Goal: Task Accomplishment & Management: Contribute content

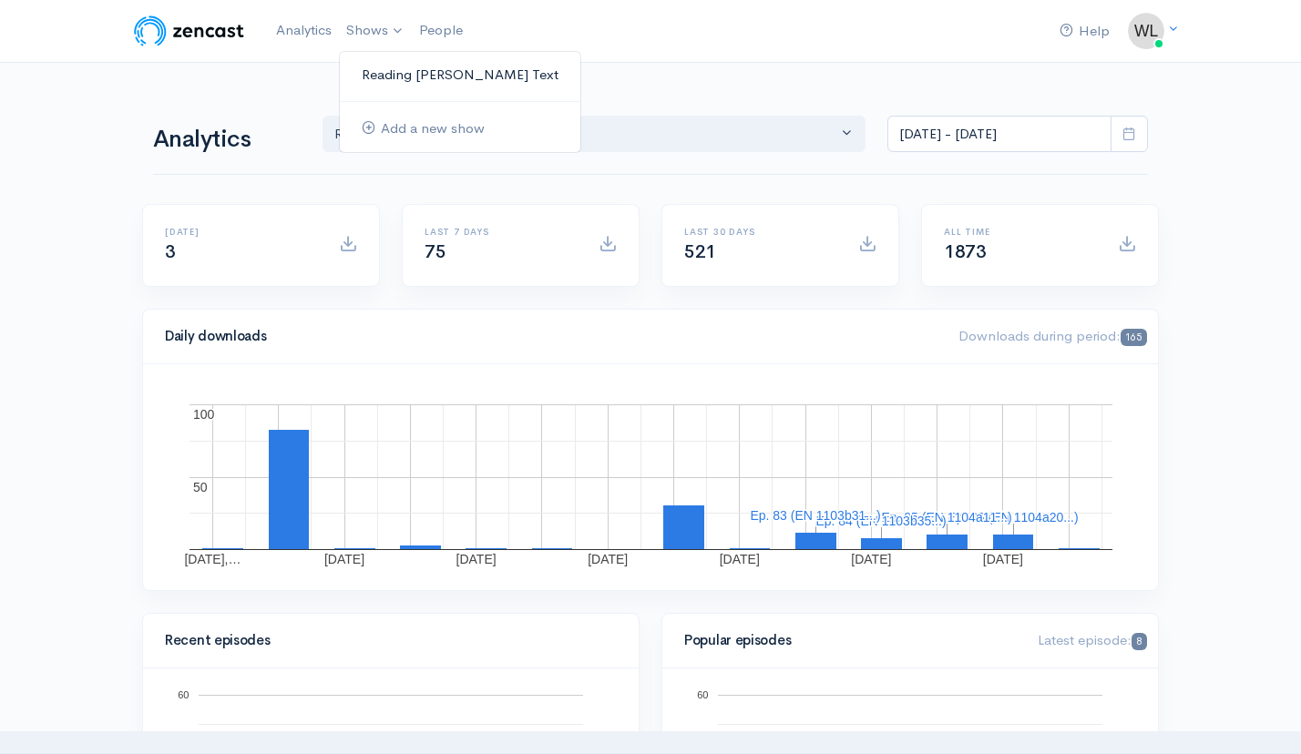
click at [395, 77] on link "Reading [PERSON_NAME] Text" at bounding box center [460, 75] width 240 height 32
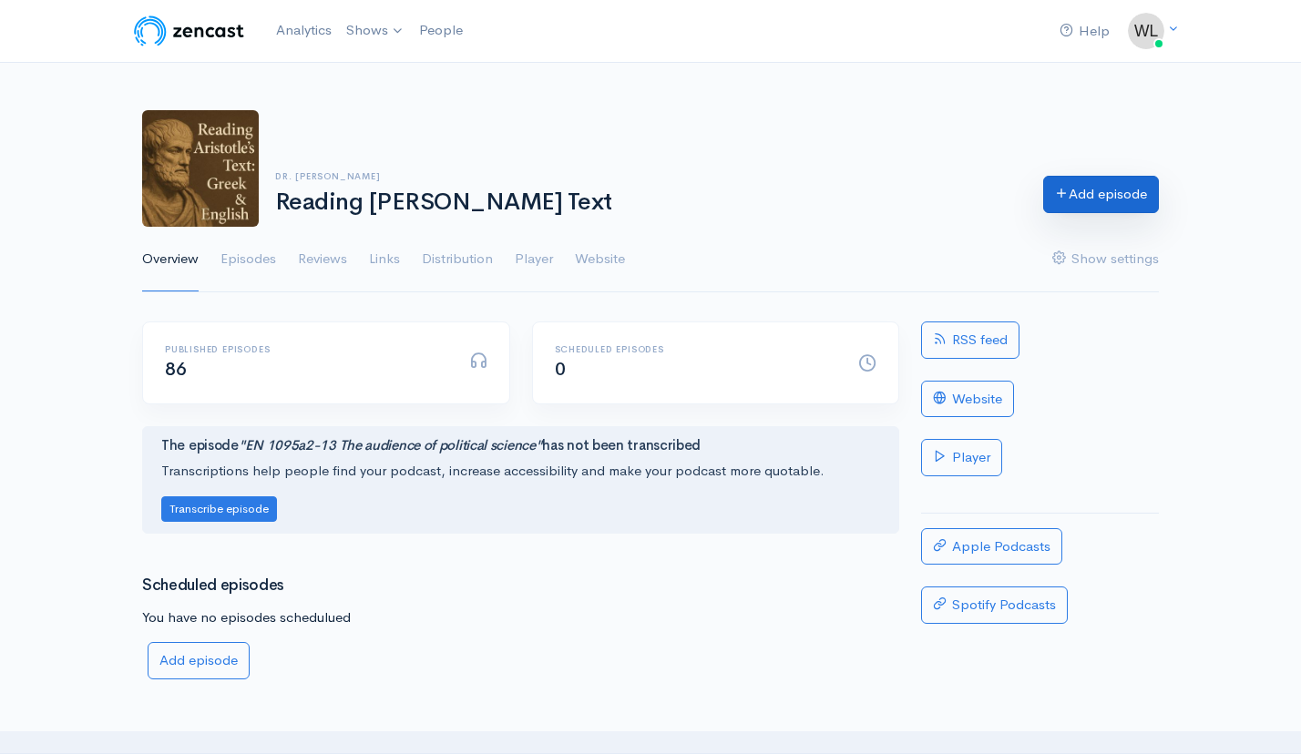
click at [1073, 191] on link "Add episode" at bounding box center [1101, 194] width 116 height 37
click at [251, 260] on link "Episodes" at bounding box center [248, 260] width 56 height 66
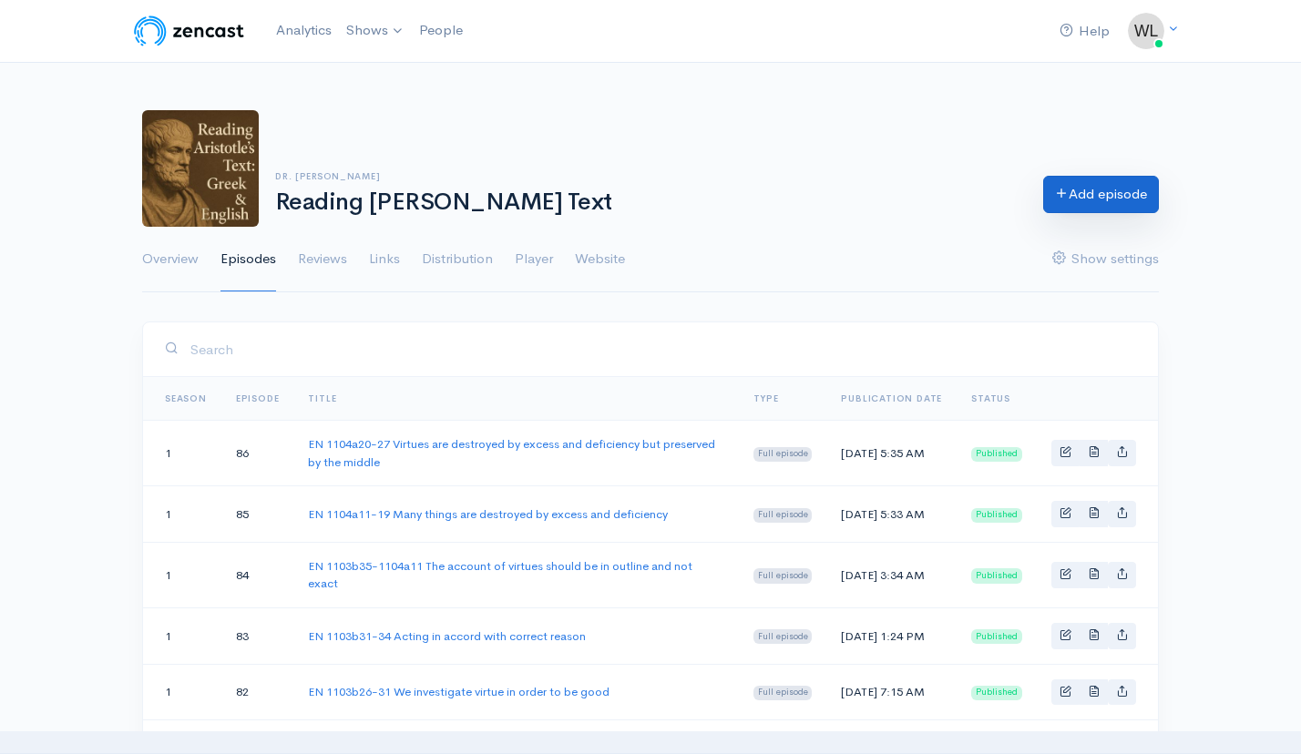
click at [1075, 201] on link "Add episode" at bounding box center [1101, 194] width 116 height 37
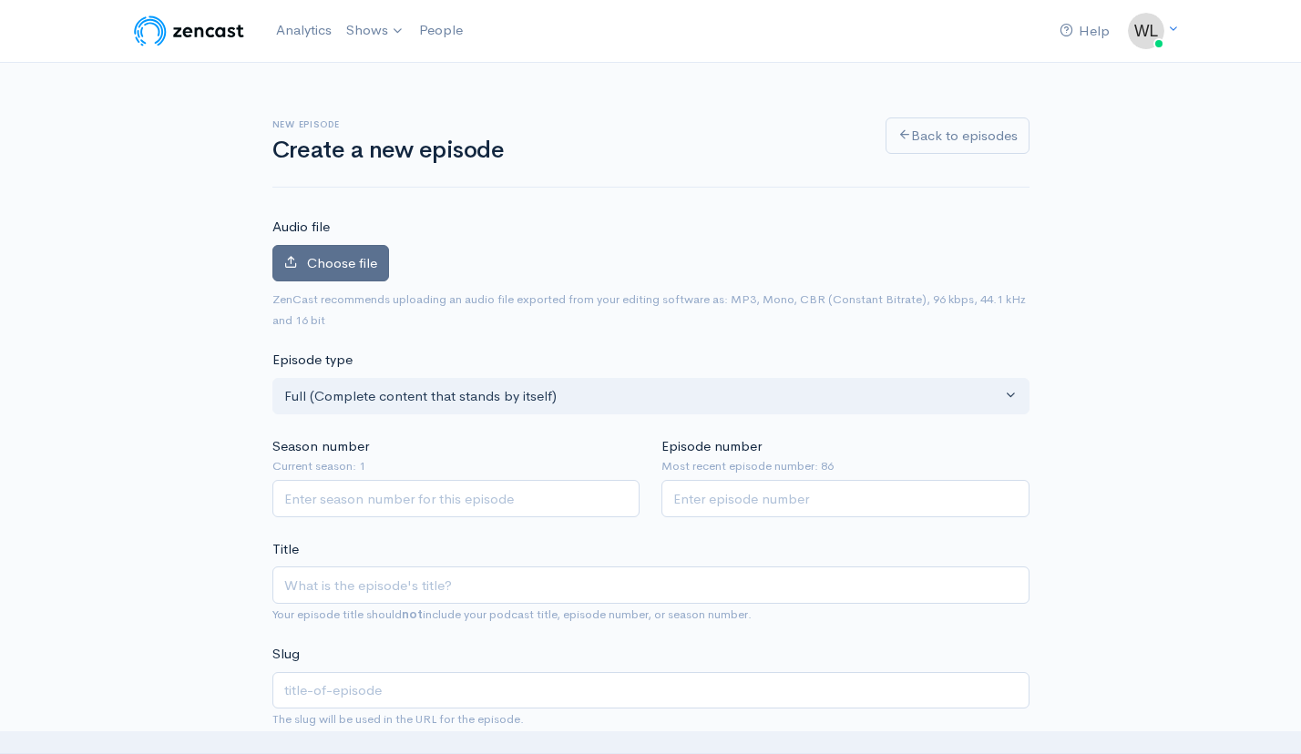
click at [368, 270] on span "Choose file" at bounding box center [342, 262] width 70 height 17
click at [0, 0] on input "Choose file" at bounding box center [0, 0] width 0 height 0
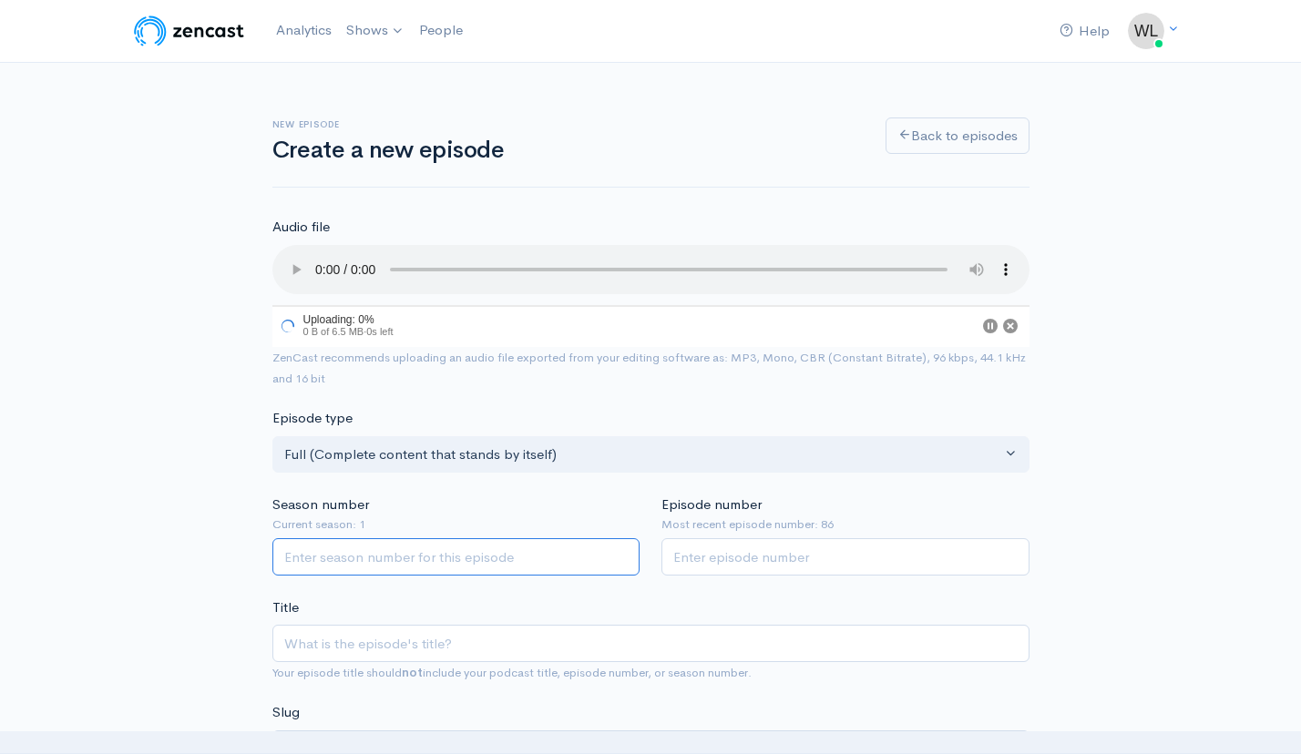
click at [500, 538] on input "Season number" at bounding box center [456, 556] width 368 height 37
type input "1"
click at [753, 541] on input "Episode number" at bounding box center [845, 556] width 368 height 37
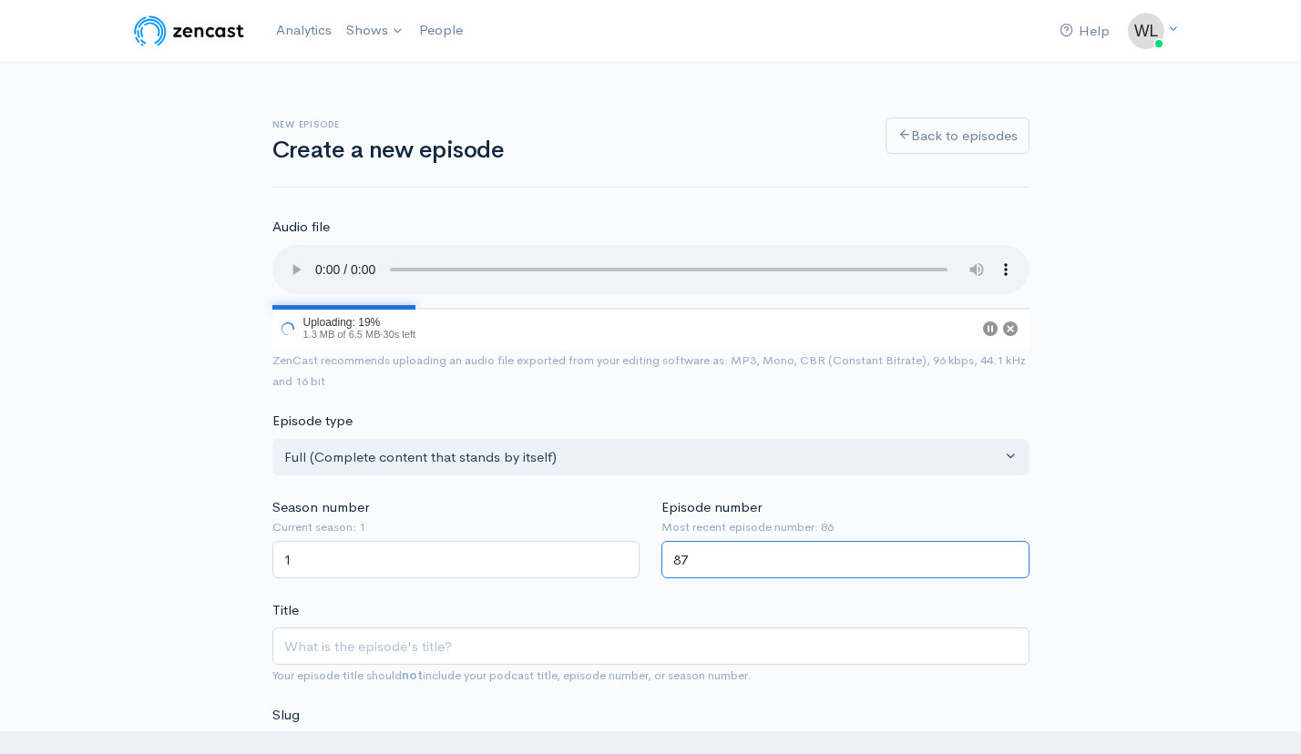
type input "87"
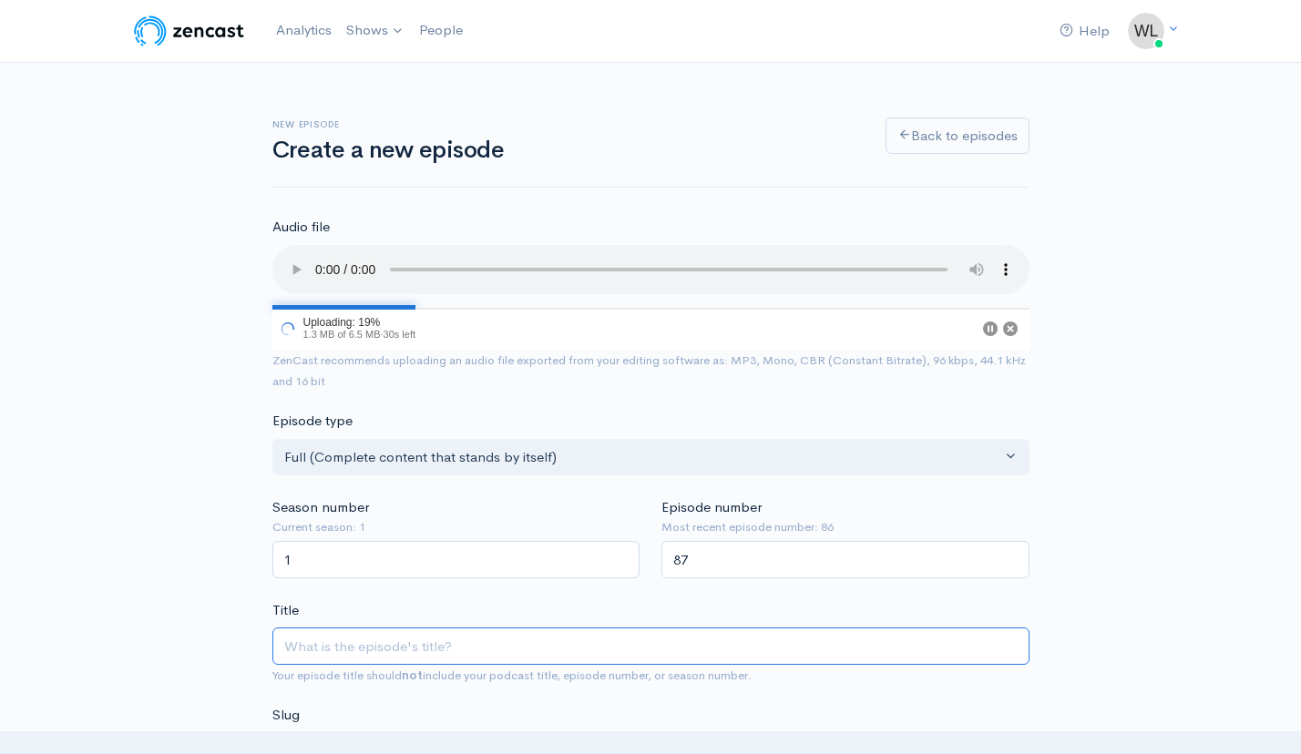
click at [684, 629] on input "Title" at bounding box center [650, 646] width 757 height 37
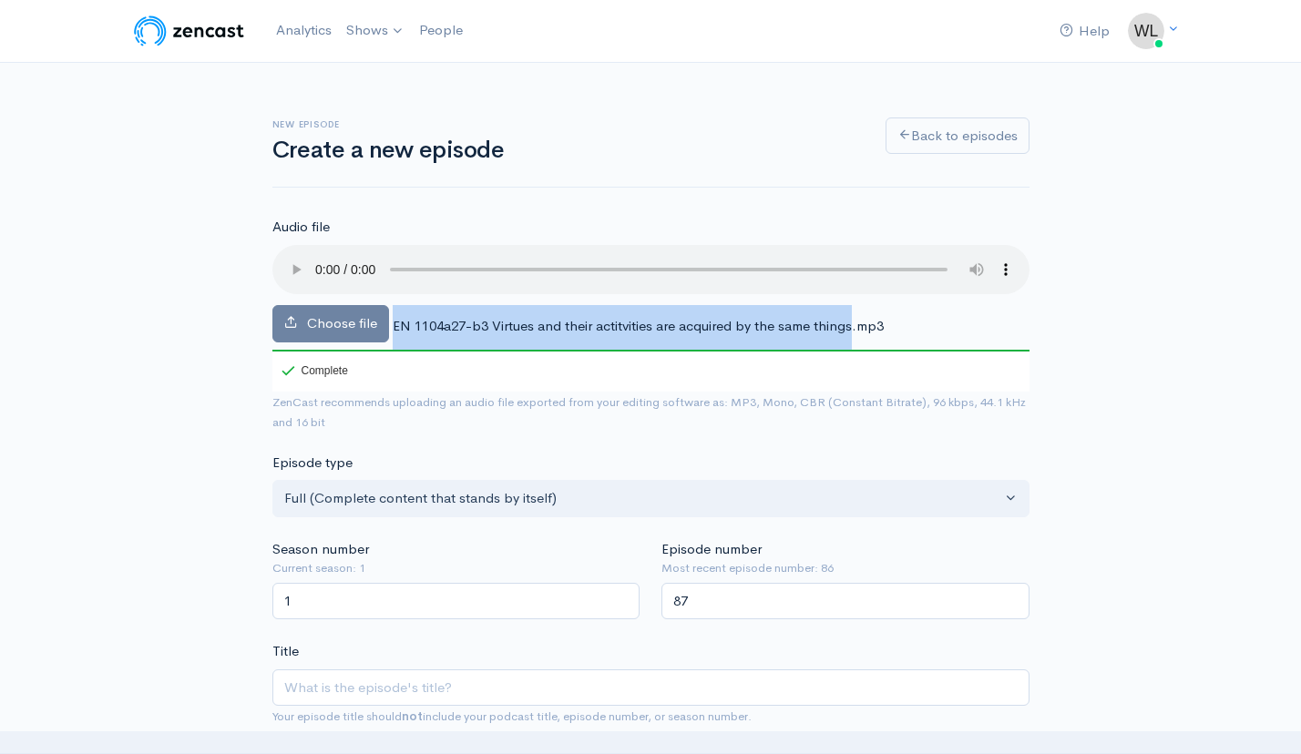
drag, startPoint x: 394, startPoint y: 303, endPoint x: 855, endPoint y: 277, distance: 462.6
click at [855, 277] on div "Choose file EN 1104a27-b3 Virtues and their actitvities are acquired by the sam…" at bounding box center [650, 318] width 757 height 147
copy div "EN 1104a27-b3 Virtues and their actitvities are acquired by the same things"
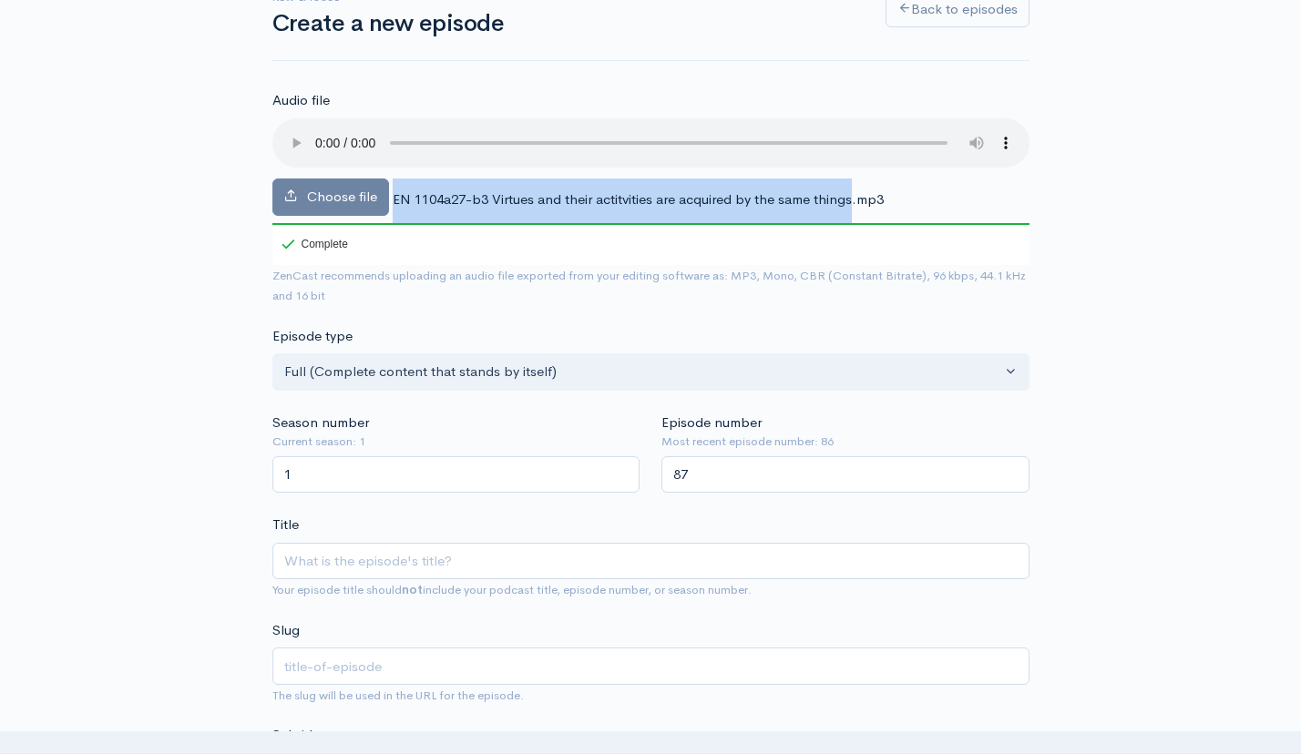
scroll to position [129, 0]
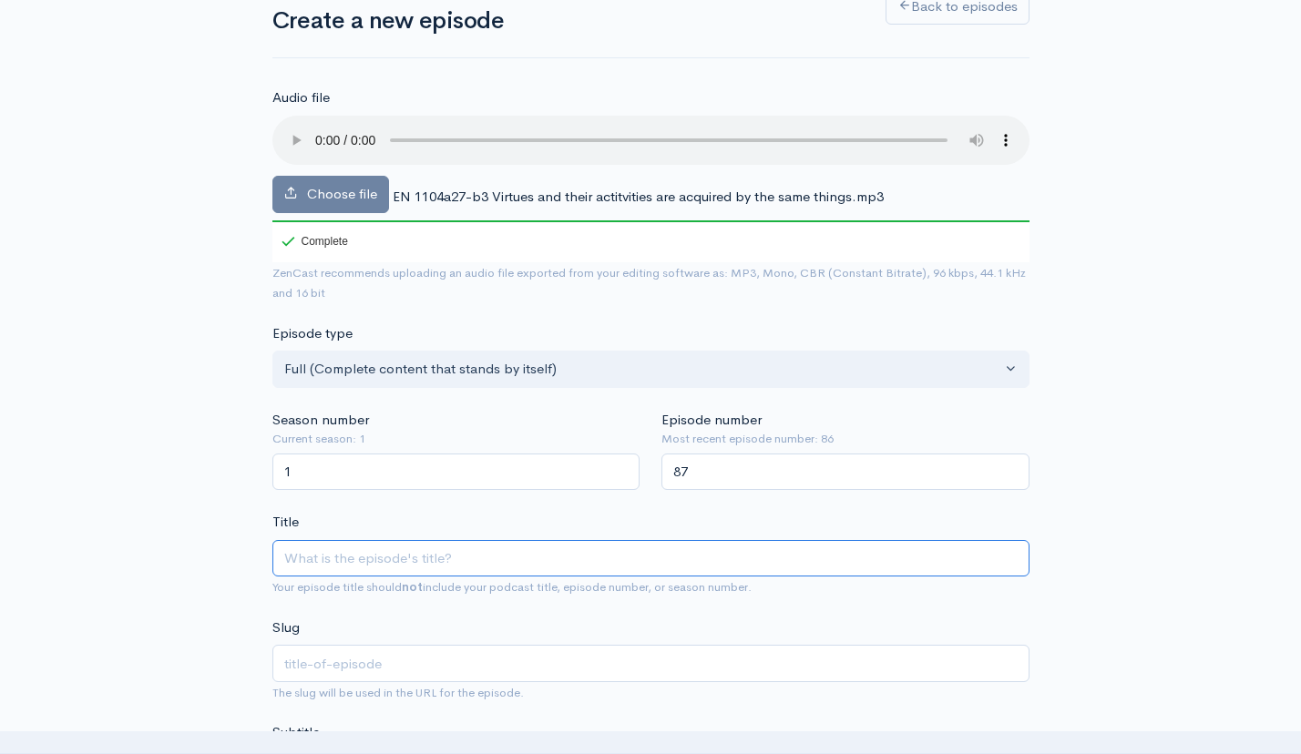
click at [601, 540] on input "Title" at bounding box center [650, 558] width 757 height 37
paste input "EN 1104a27-b3 Virtues and their actitvities are acquired by the same things"
type input "EN 1104a27-b3 Virtues and their actitvities are acquired by the same things"
type input "en-1104a27-b3-virtues-and-their-actitvities-are-acquired-by-the-same-things"
type input "EN 1104a27-b3 Virtues and their actitvities are acquired by the same things"
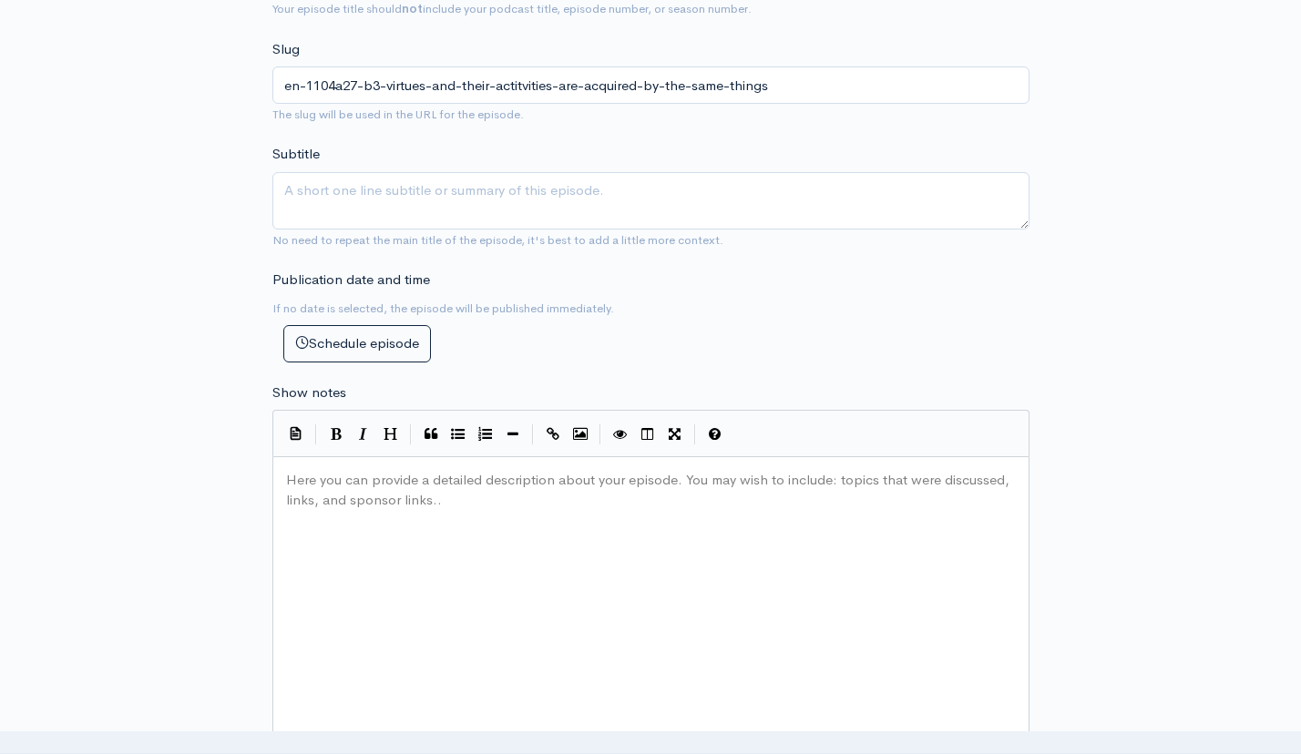
scroll to position [708, 0]
click at [294, 539] on div "Here you can provide a detailed description about your episode. You may wish to…" at bounding box center [673, 625] width 783 height 319
click at [652, 612] on div "Here you can provide a detailed description about your episode. You may wish to…" at bounding box center [673, 625] width 783 height 319
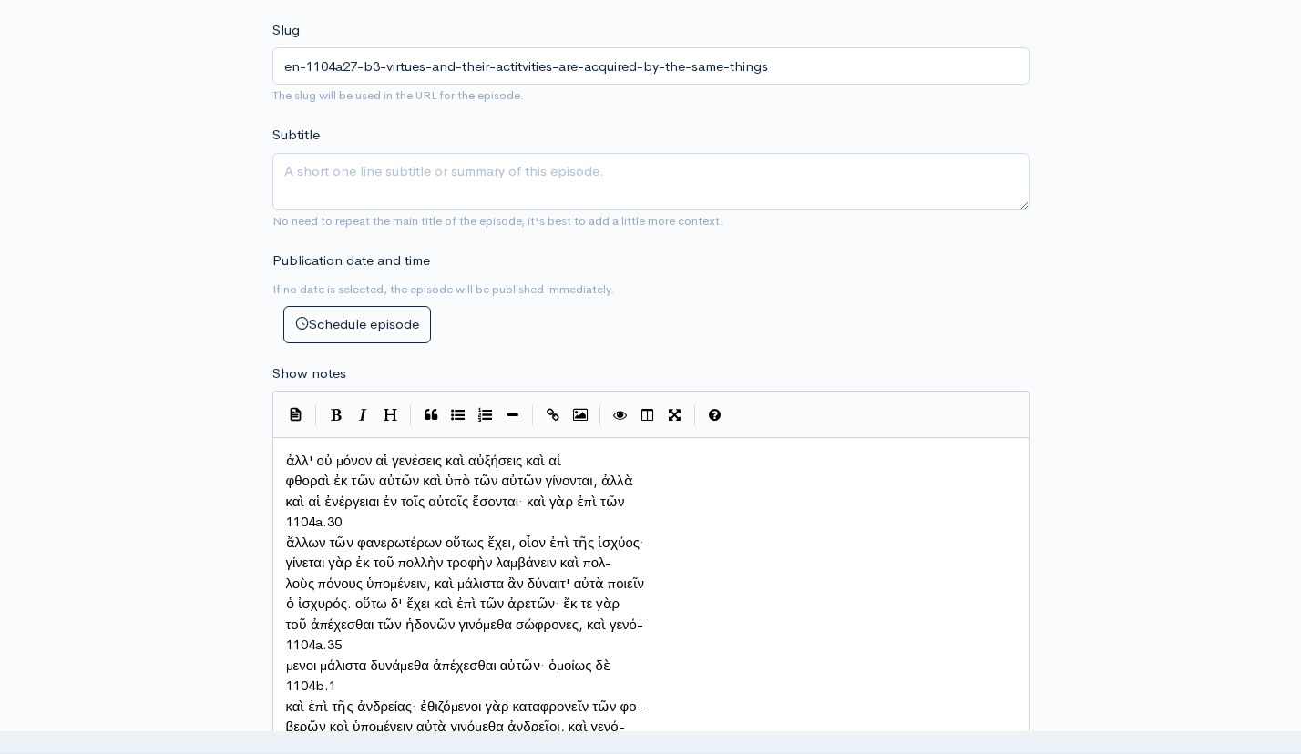
click at [284, 476] on pre "φθοραὶ ἐκ τῶν αὐτῶν καὶ ὑπὸ τῶν αὐτῶν γίνονται, ἀλλὰ" at bounding box center [650, 481] width 737 height 21
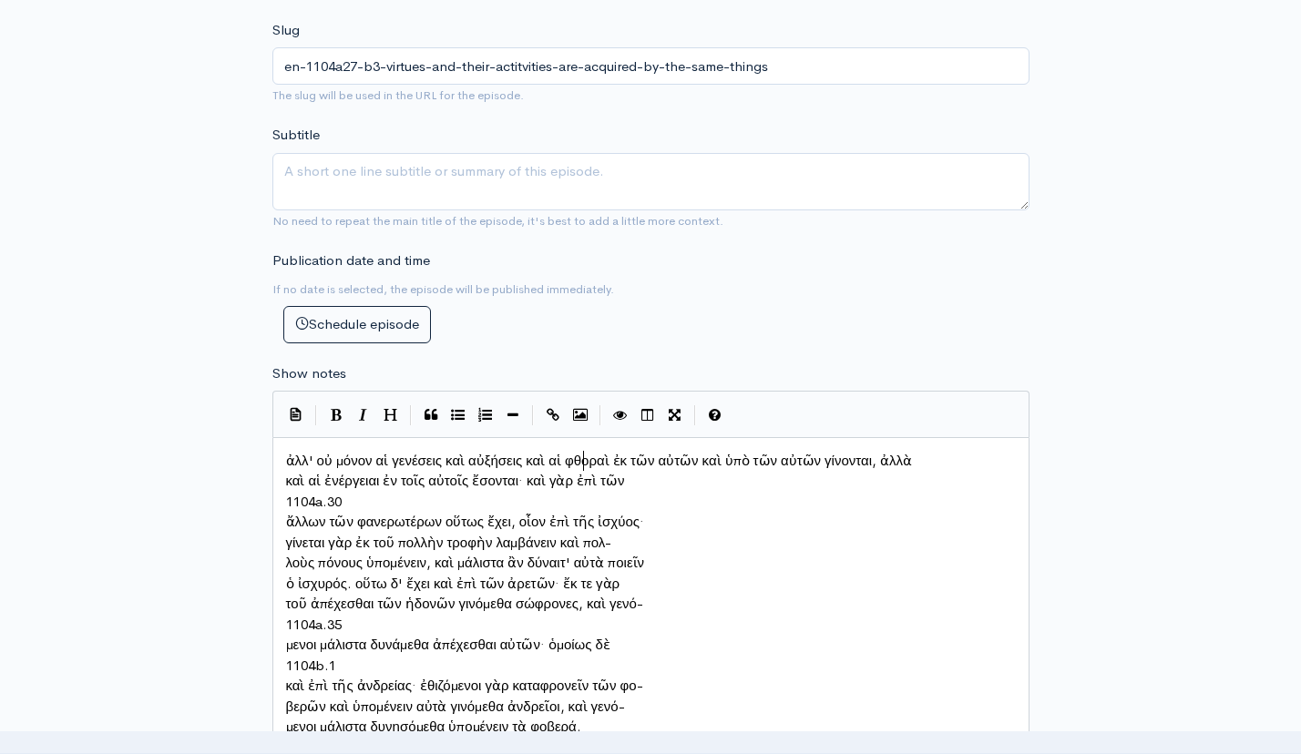
scroll to position [9, 4]
type textarea "1104a.30"
drag, startPoint x: 369, startPoint y: 487, endPoint x: 281, endPoint y: 488, distance: 88.4
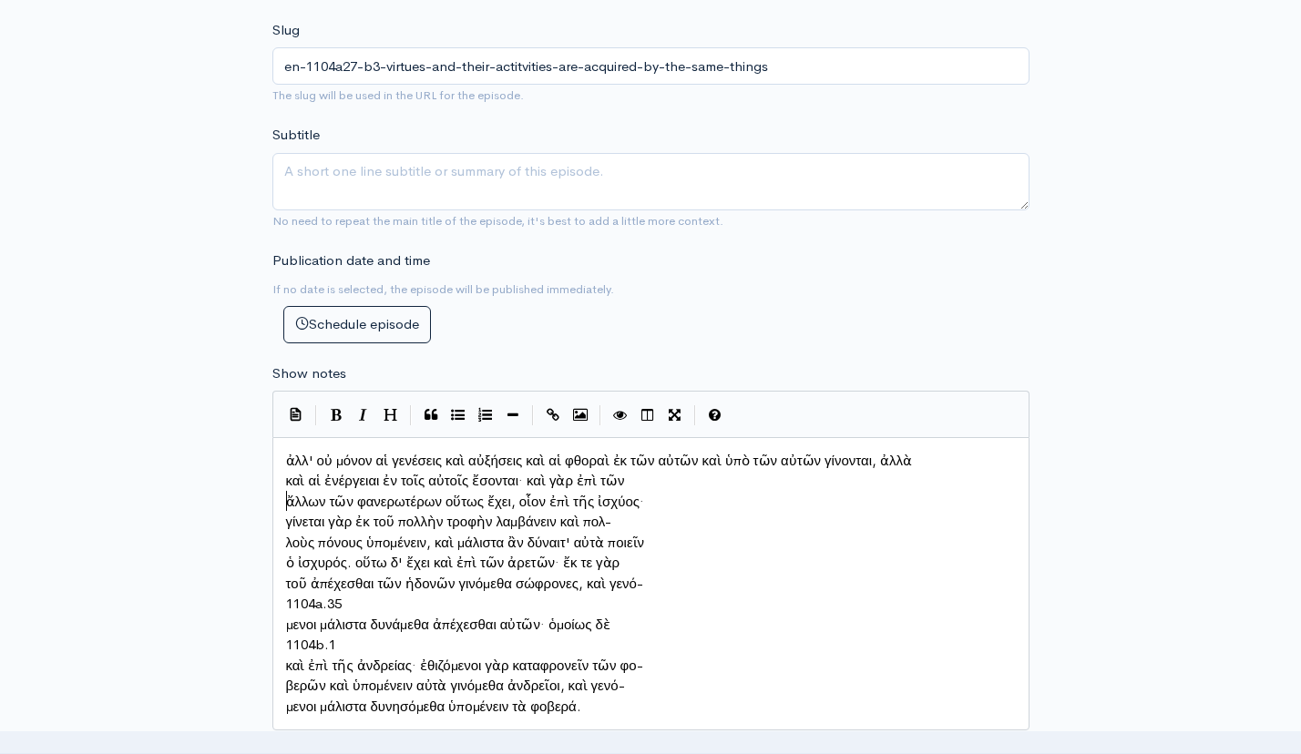
click at [287, 494] on span "ἄλλων τῶν φανερωτέρων οὕτως ἔχει, οἷον ἐπὶ τῆς ἰσχύος·" at bounding box center [465, 501] width 359 height 17
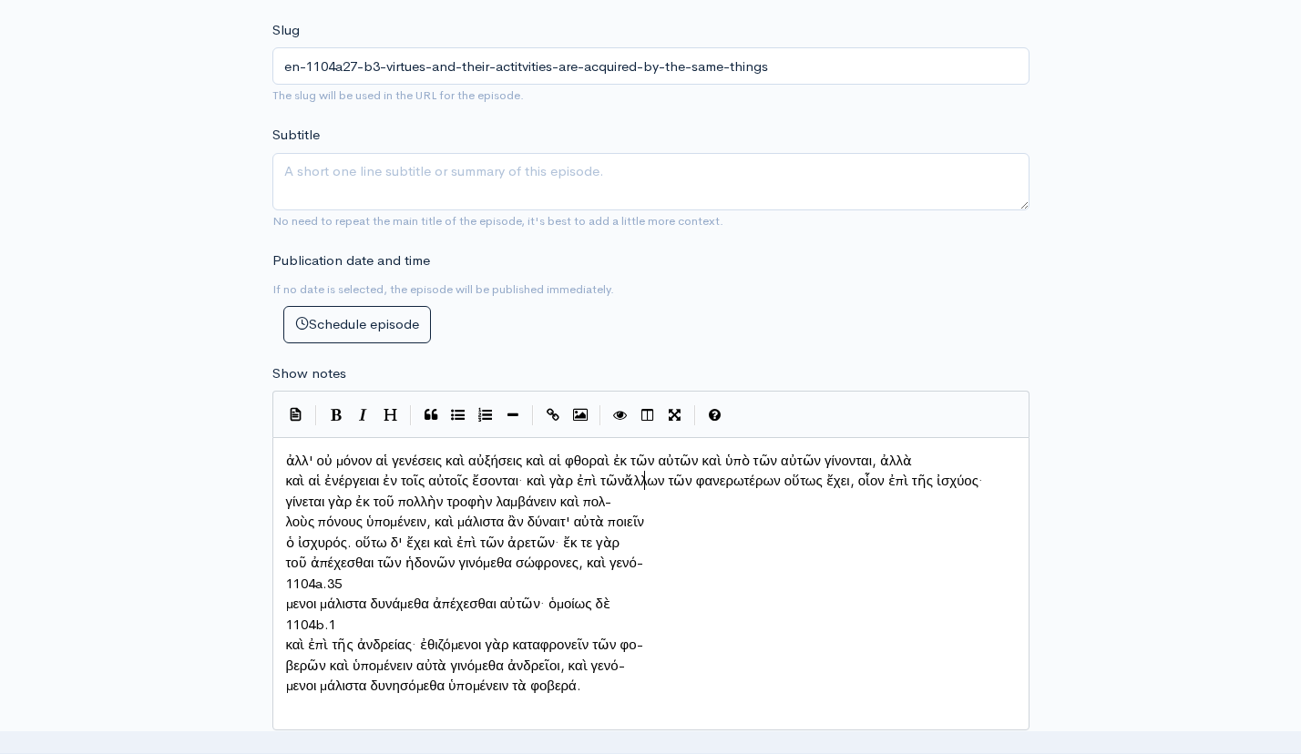
scroll to position [9, 3]
click at [284, 512] on pre "γίνεται γὰρ ἐκ τοῦ πολλὴν τροφὴν λαμβάνειν καὶ πολ-" at bounding box center [650, 502] width 737 height 21
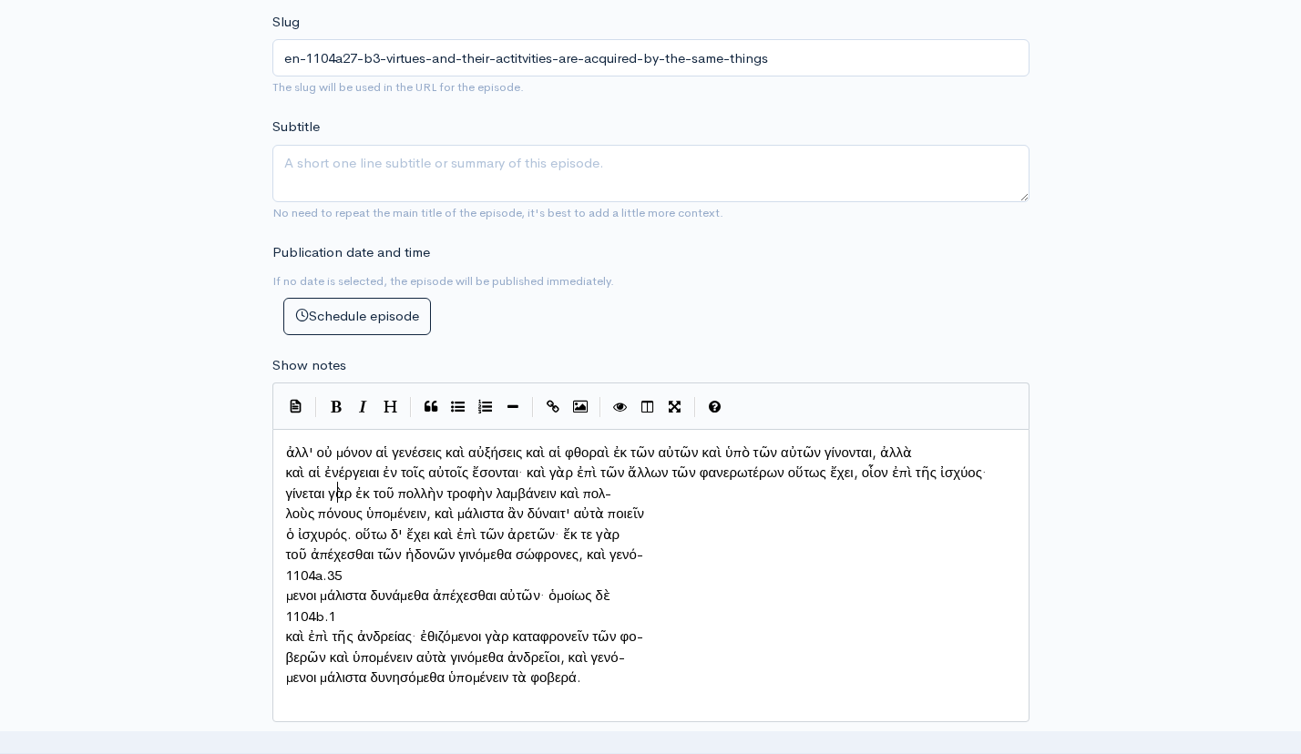
click at [286, 526] on span "ὁ ἰσχυρός. οὕτω δ' ἔχει καὶ ἐπὶ τῶν ἀρετῶν· ἔκ τε γὰρ" at bounding box center [453, 534] width 334 height 17
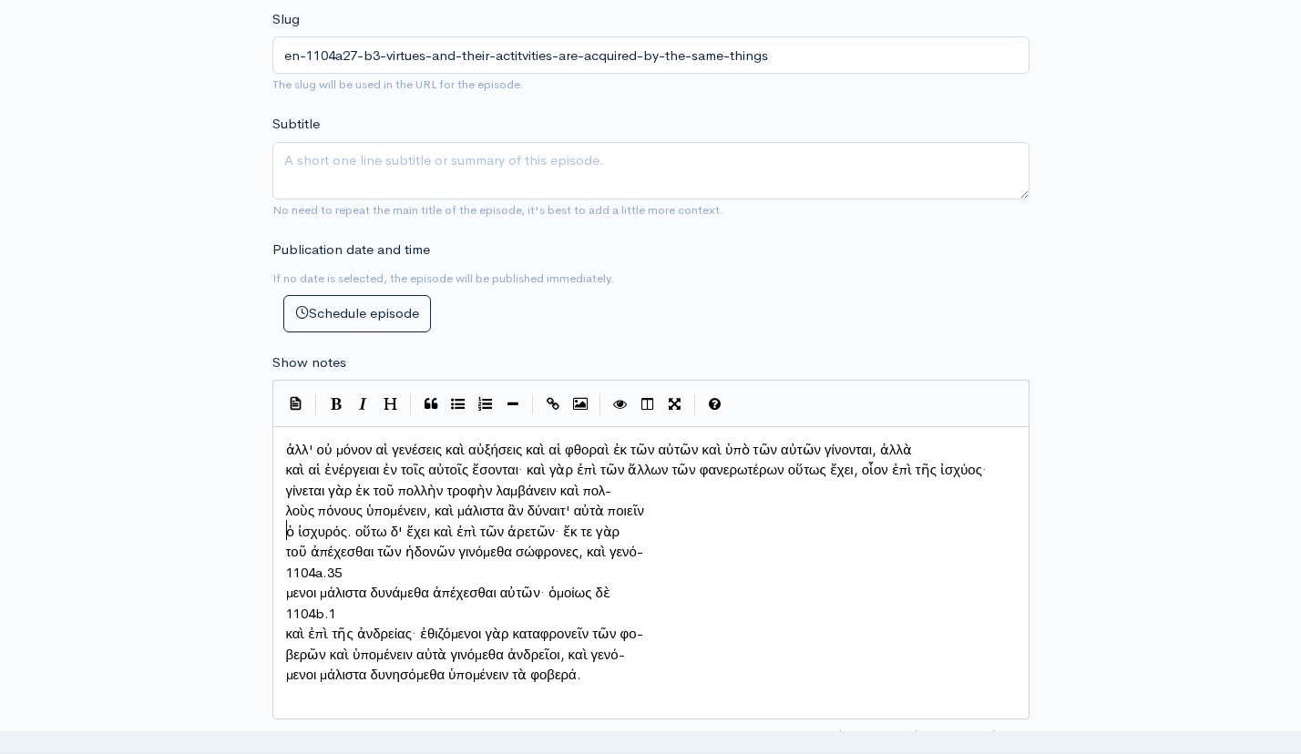
scroll to position [738, 0]
click at [286, 507] on span "λοὺς πόνους ὑπομένειν, καὶ μάλιστα ἂν δύναιτ' αὐτὰ ποιεῖν" at bounding box center [465, 510] width 359 height 17
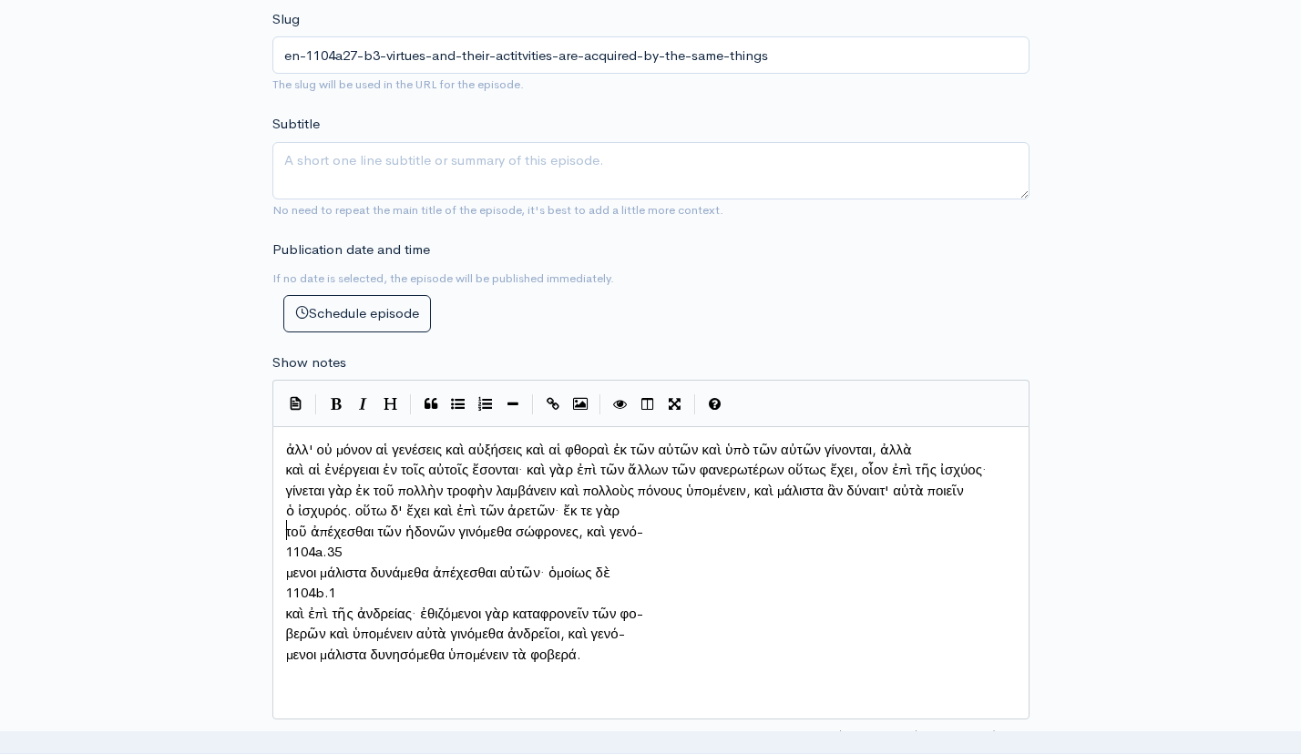
click at [286, 519] on span "ὁ ἰσχυρός. οὕτω δ' ἔχει καὶ ἐπὶ τῶν ἀρετῶν· ἔκ τε γὰρ" at bounding box center [453, 510] width 334 height 17
click at [282, 524] on pre "τοῦ ἀπέχεσθαι τῶν ἡδονῶν γινόμεθα σώφρονες, καὶ γενό-" at bounding box center [650, 532] width 737 height 21
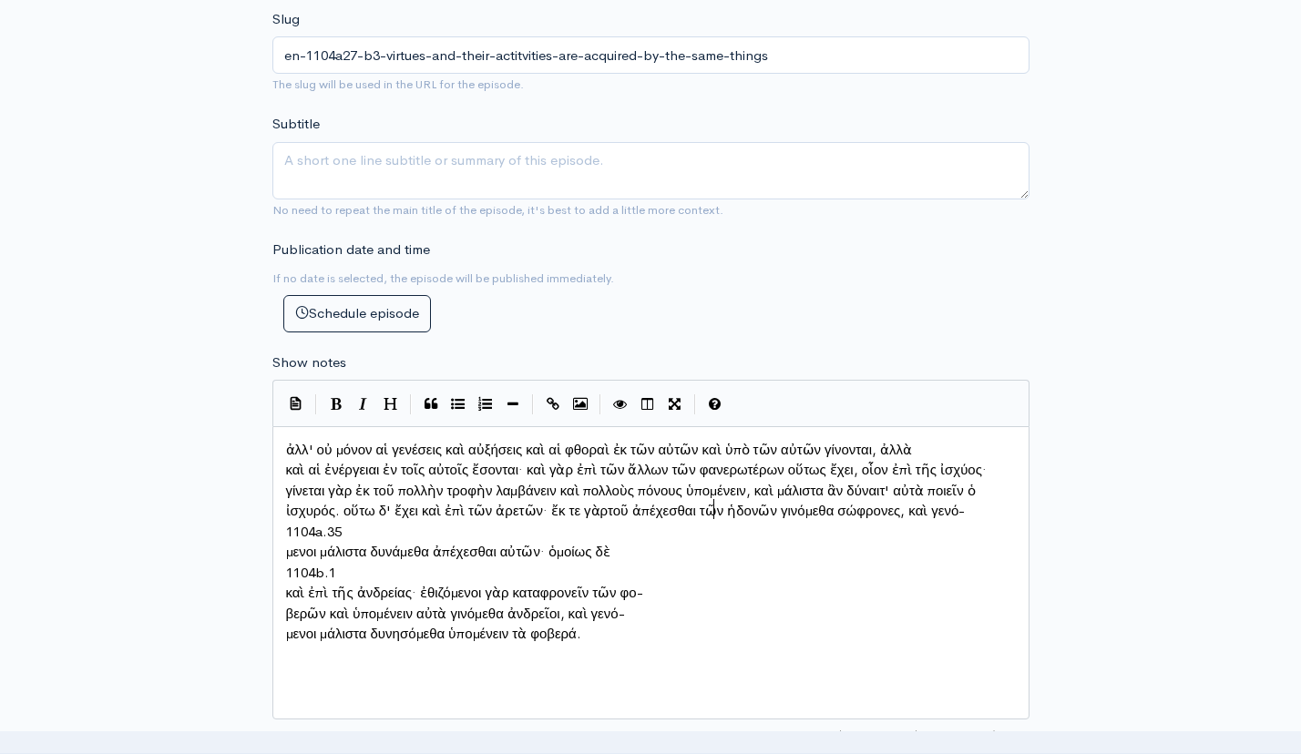
scroll to position [9, 4]
type textarea "1104a.35"
drag, startPoint x: 373, startPoint y: 544, endPoint x: 296, endPoint y: 538, distance: 76.7
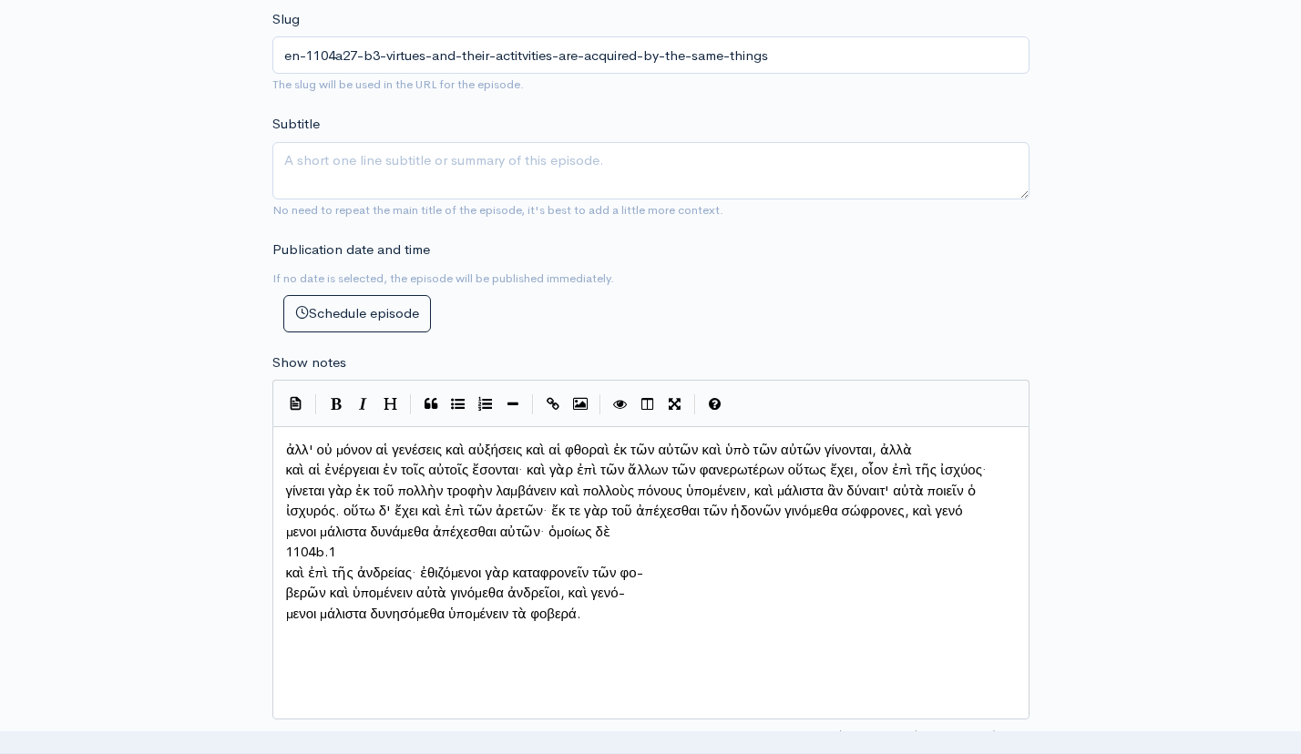
click at [282, 543] on pre "μενοι μάλιστα δυνάμεθα ἀπέχεσθαι αὐτῶν· ὁμοίως δὲ" at bounding box center [650, 532] width 737 height 21
type textarea "1104b.1"
drag, startPoint x: 345, startPoint y: 541, endPoint x: 277, endPoint y: 537, distance: 68.5
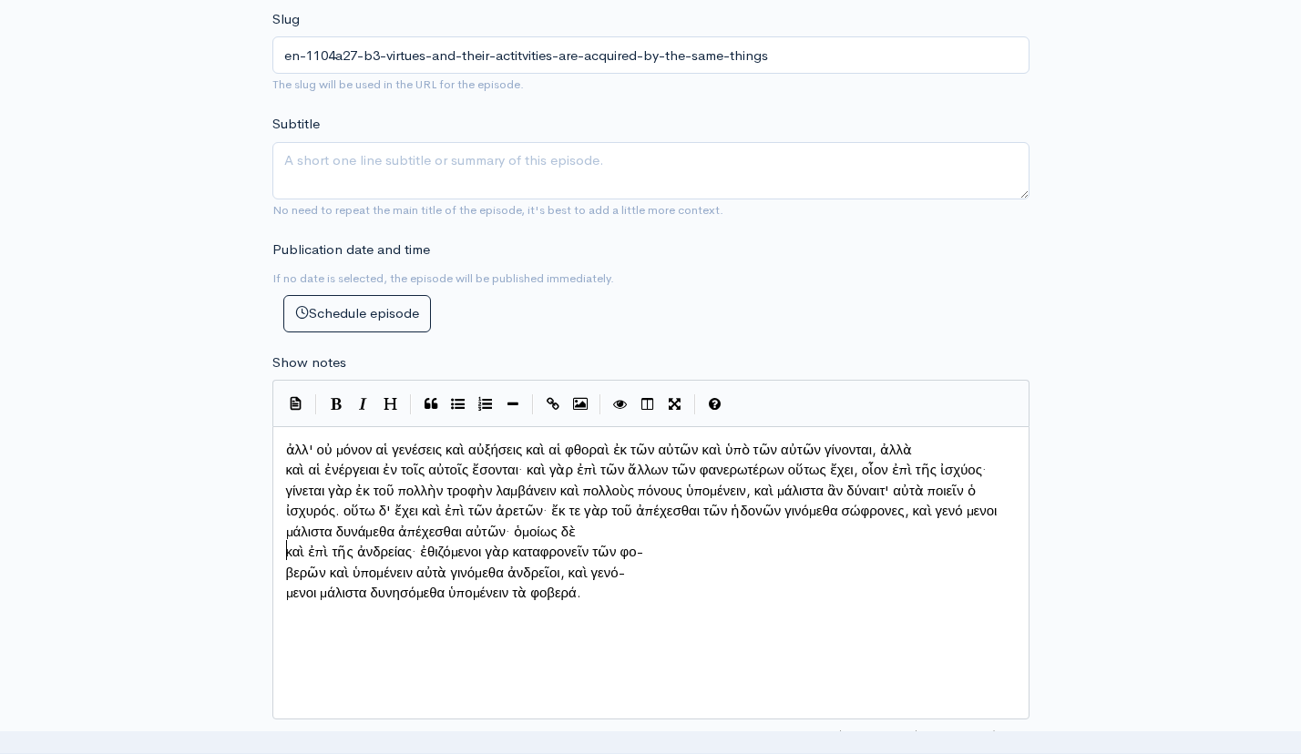
click at [282, 542] on pre "καὶ ἐπὶ τῆς ἀνδρείας· ἐθιζόμενοι γὰρ καταφρονεῖν τῶν φο-" at bounding box center [650, 552] width 737 height 21
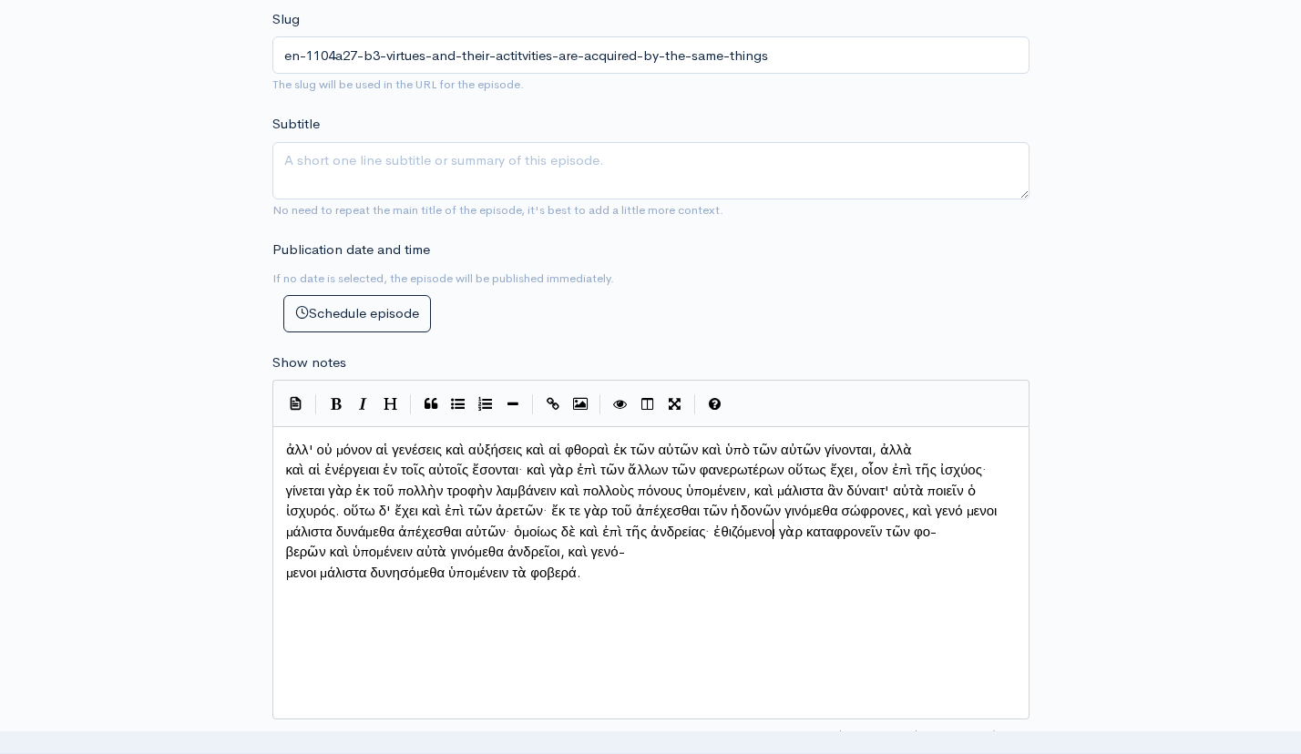
scroll to position [9, 4]
click at [283, 557] on pre "βερῶν καὶ ὑπομένειν αὐτὰ γινόμεθα ἀνδρεῖοι, καὶ γενό-" at bounding box center [650, 552] width 737 height 21
click at [284, 563] on pre "μενοι μάλιστα δυνησόμεθα ὑπομένειν τὰ φοβερά." at bounding box center [650, 573] width 737 height 21
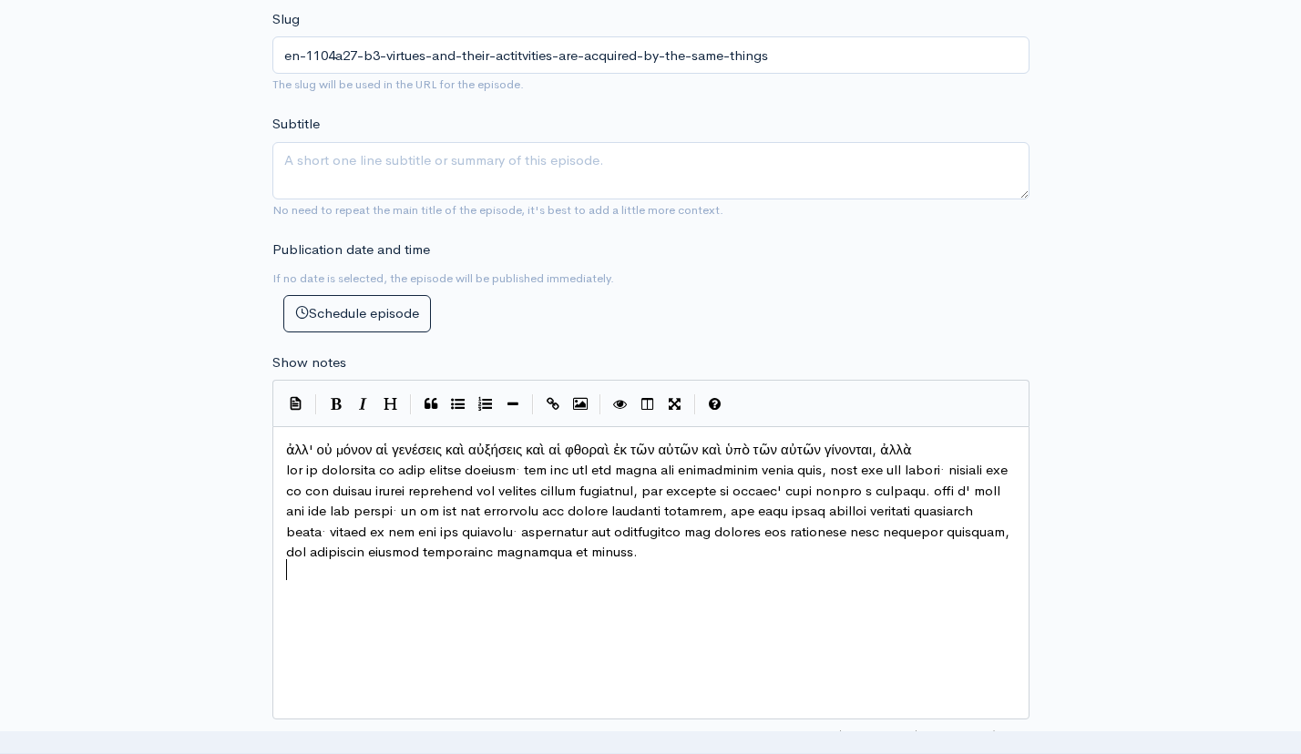
click at [284, 561] on pre at bounding box center [650, 511] width 737 height 103
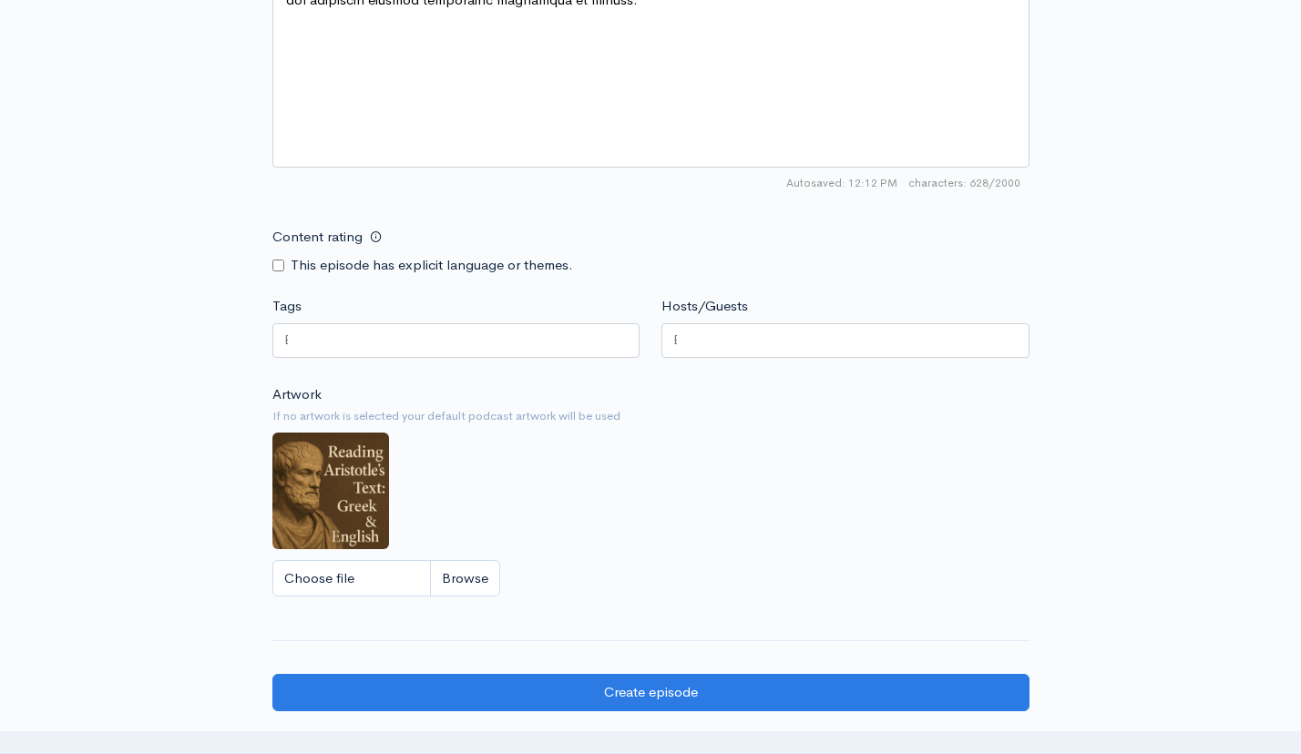
scroll to position [1289, 0]
click at [496, 345] on div at bounding box center [456, 341] width 368 height 35
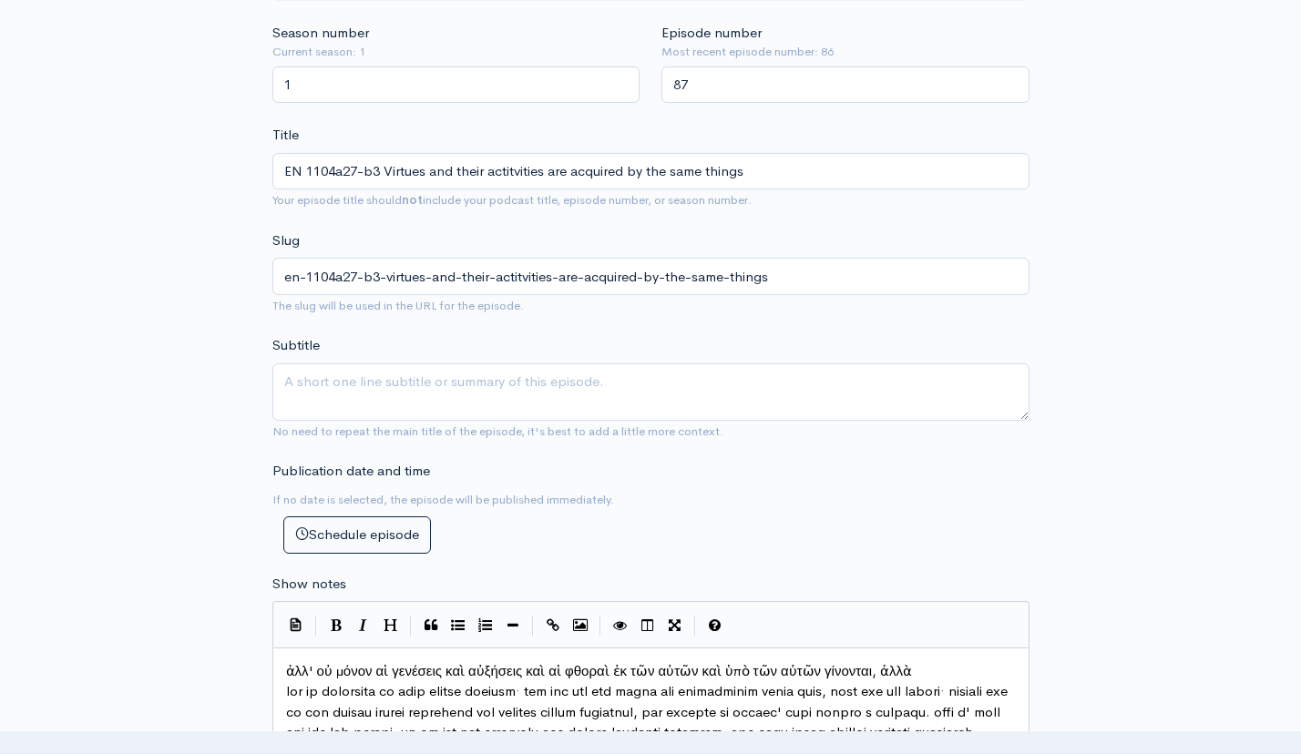
scroll to position [516, 0]
type input "EN 1104a27-b3 Virtues and their activities are acquired by the same things"
type input "en-1104a27-b3-virtues-and-their-activities-are-acquired-by-the-same-things"
click at [839, 465] on div "Publication date and time If no date is selected, the episode will be published…" at bounding box center [650, 508] width 779 height 93
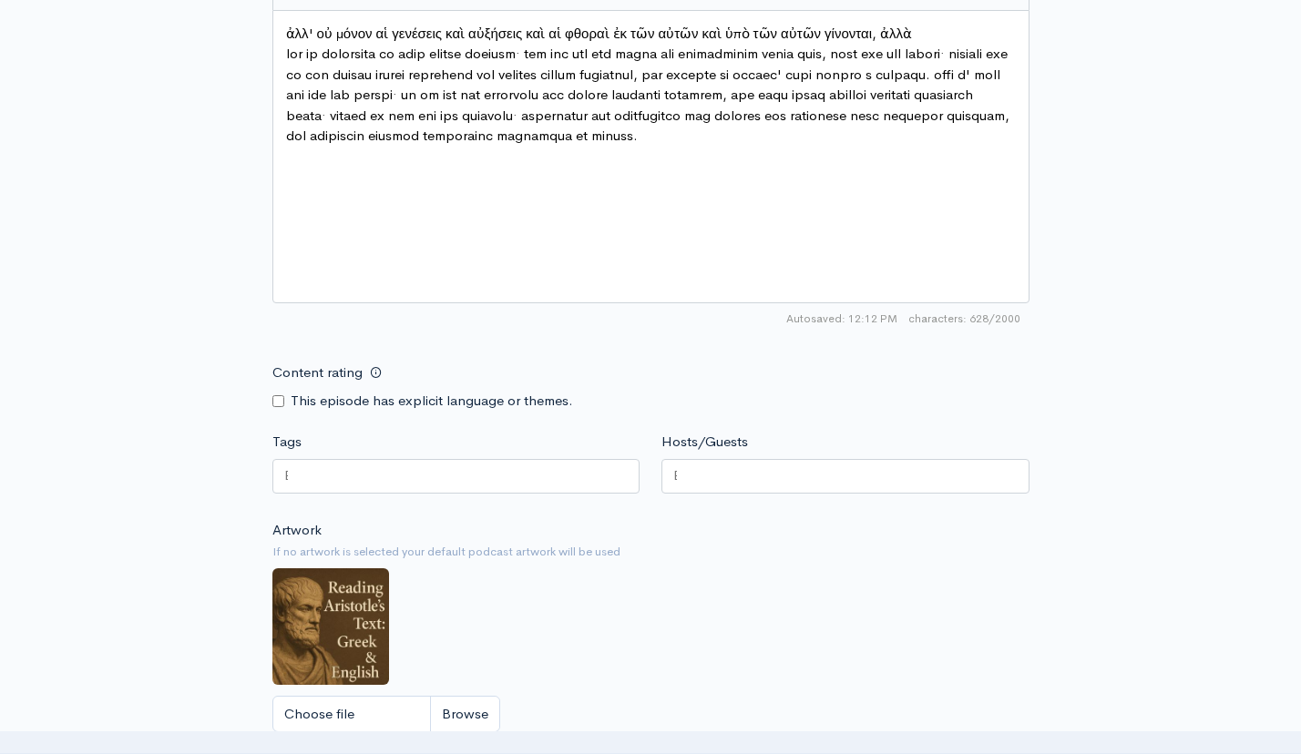
scroll to position [1158, 0]
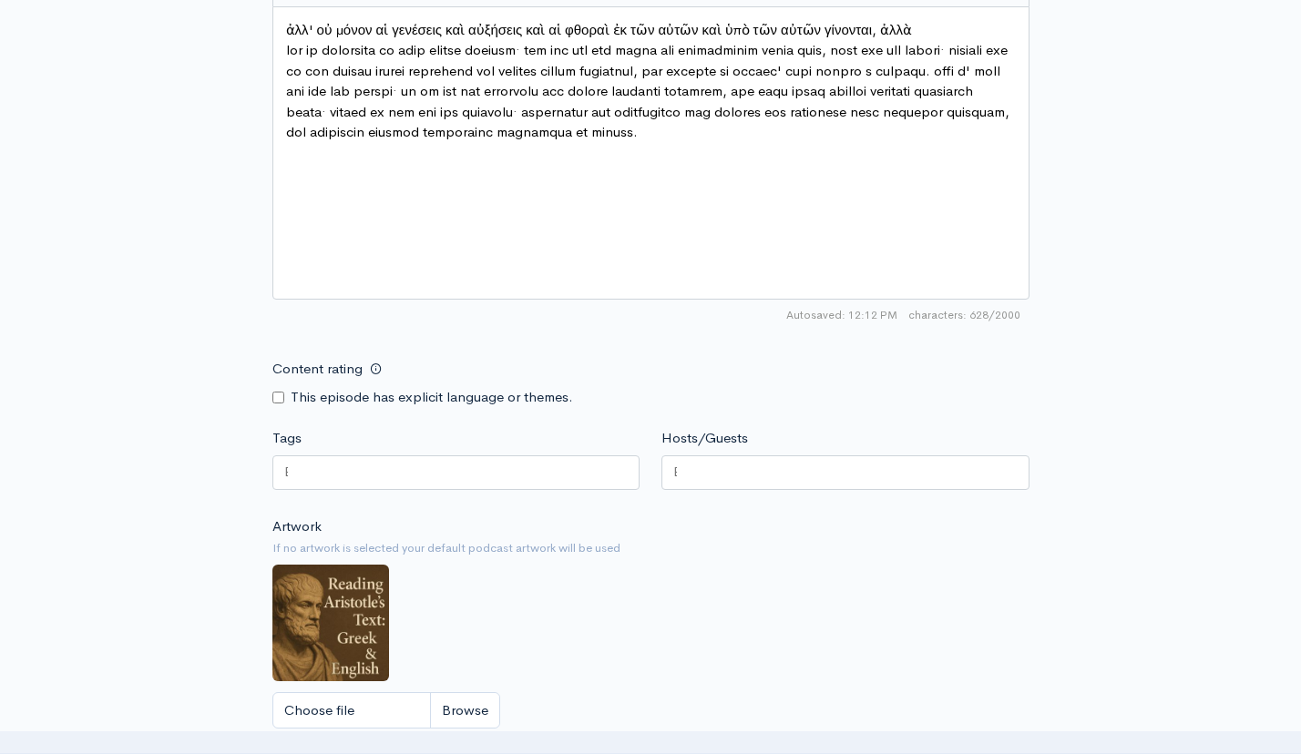
click at [404, 473] on div at bounding box center [456, 472] width 368 height 35
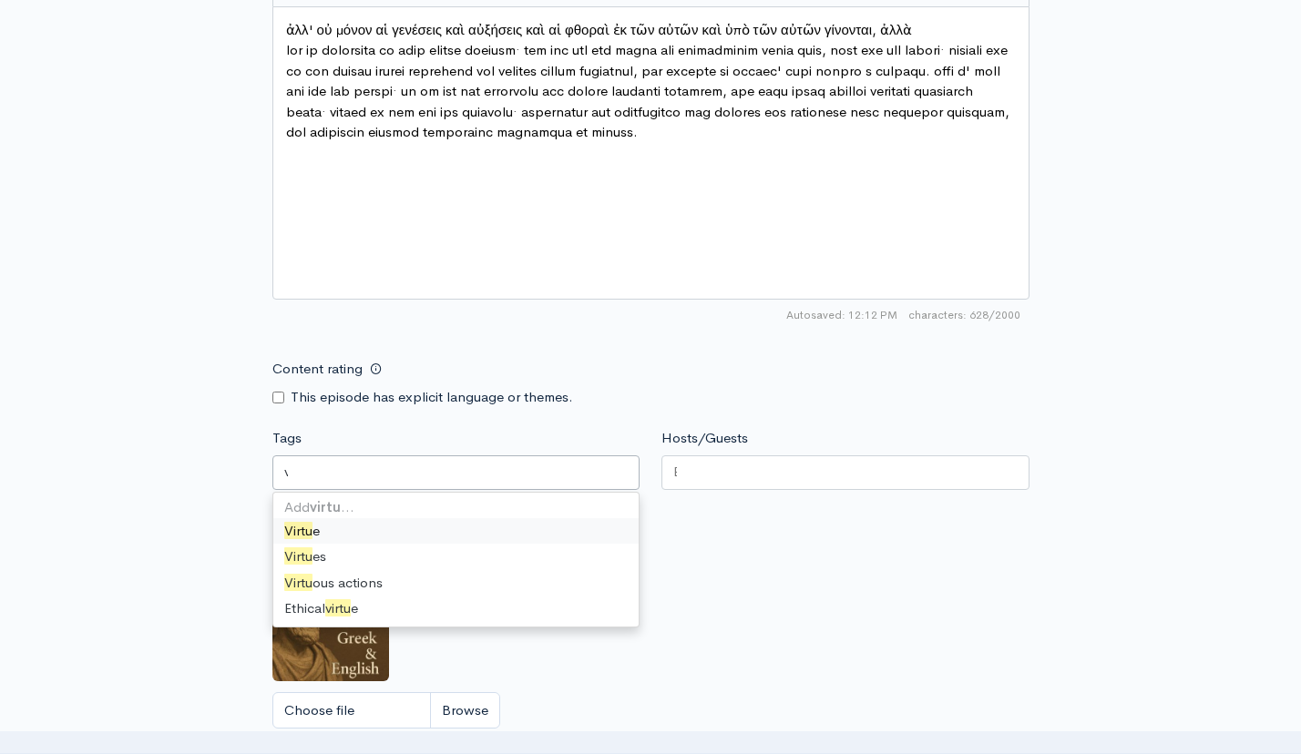
type input "virtue"
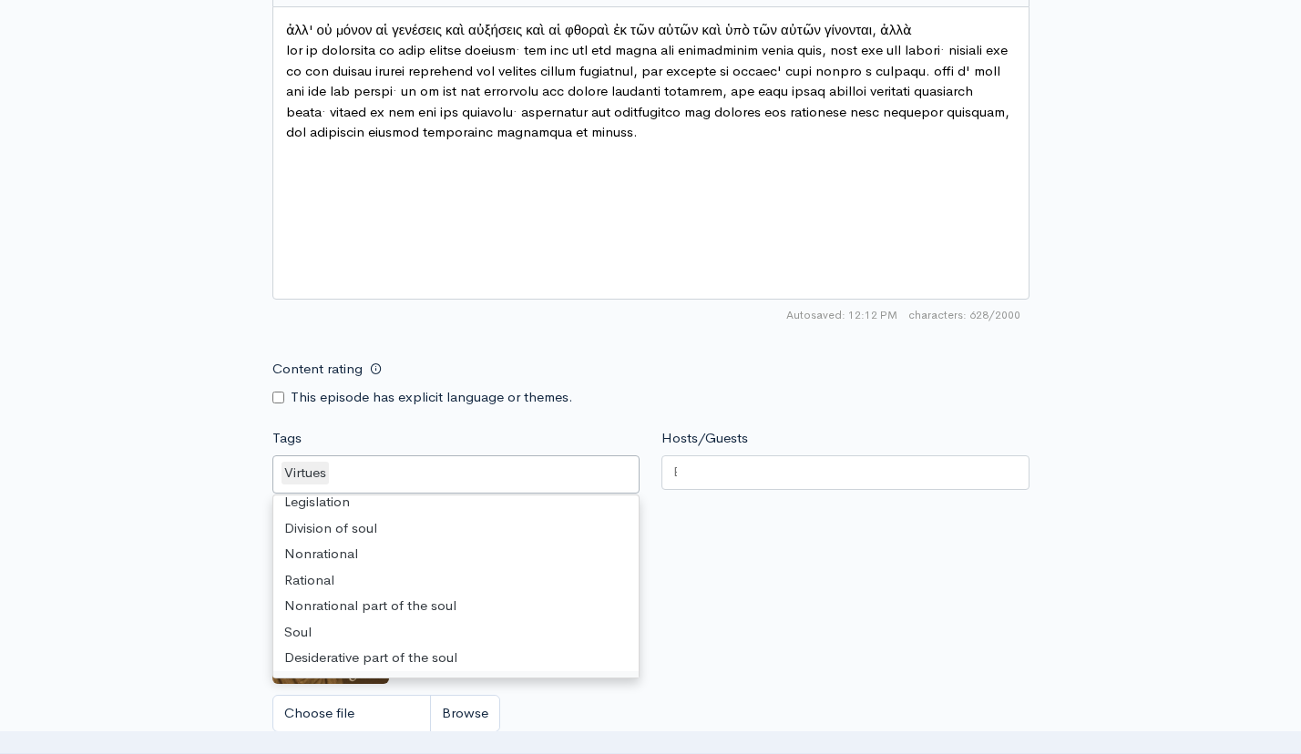
scroll to position [1414, 0]
click at [737, 469] on div at bounding box center [845, 472] width 368 height 35
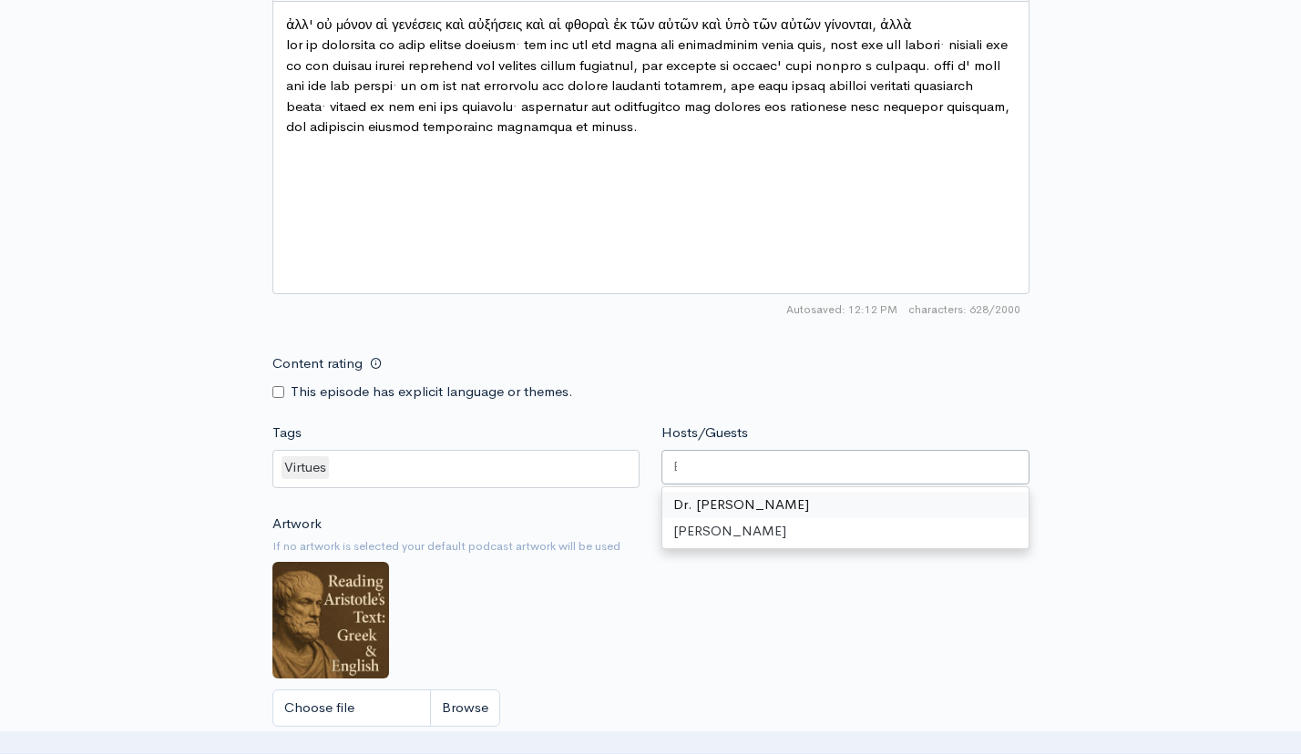
scroll to position [1163, 0]
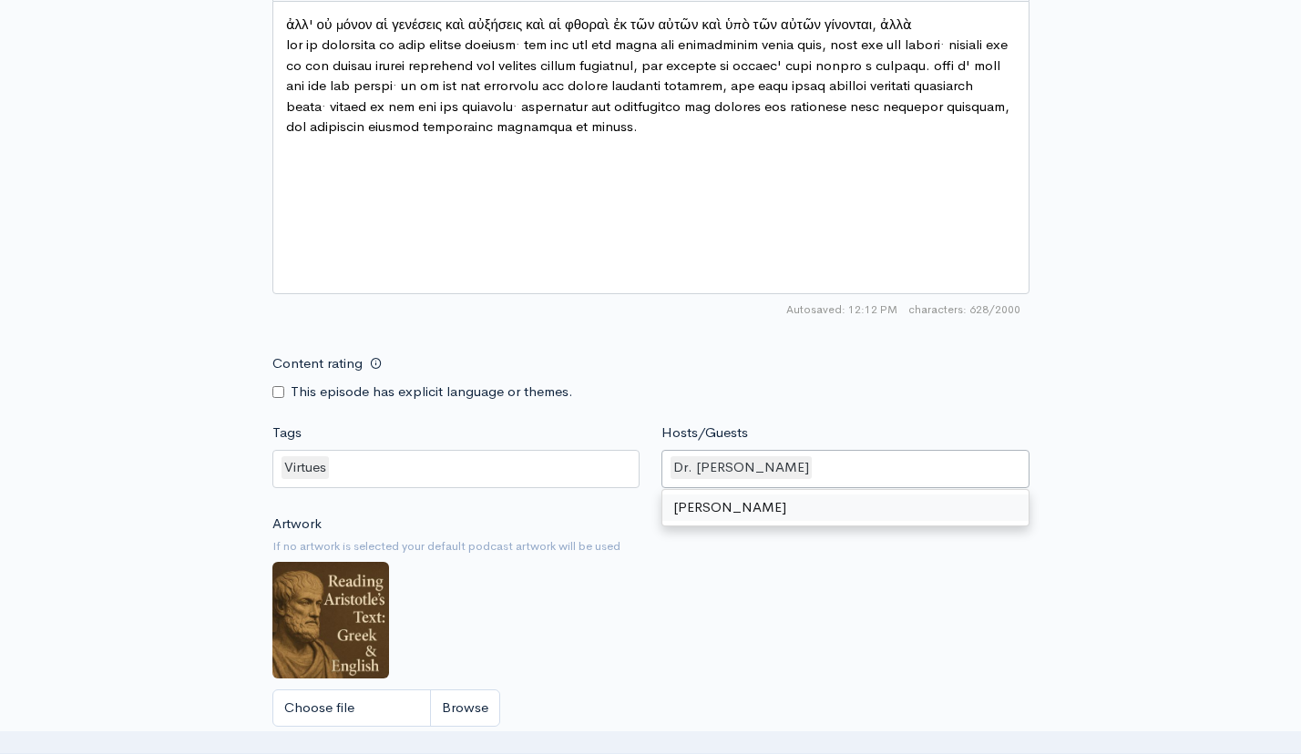
click at [772, 600] on div "Artwork If no artwork is selected your default podcast artwork will be used Cho…" at bounding box center [650, 626] width 757 height 224
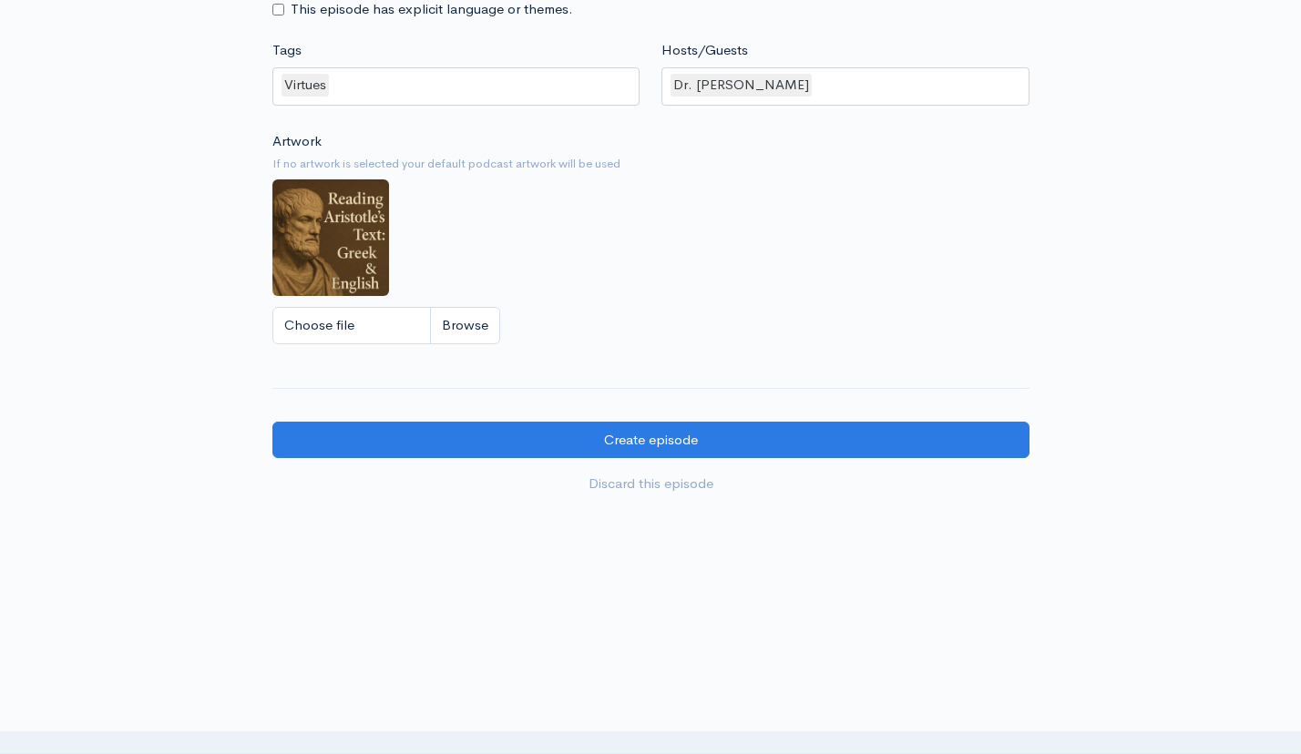
scroll to position [1545, 0]
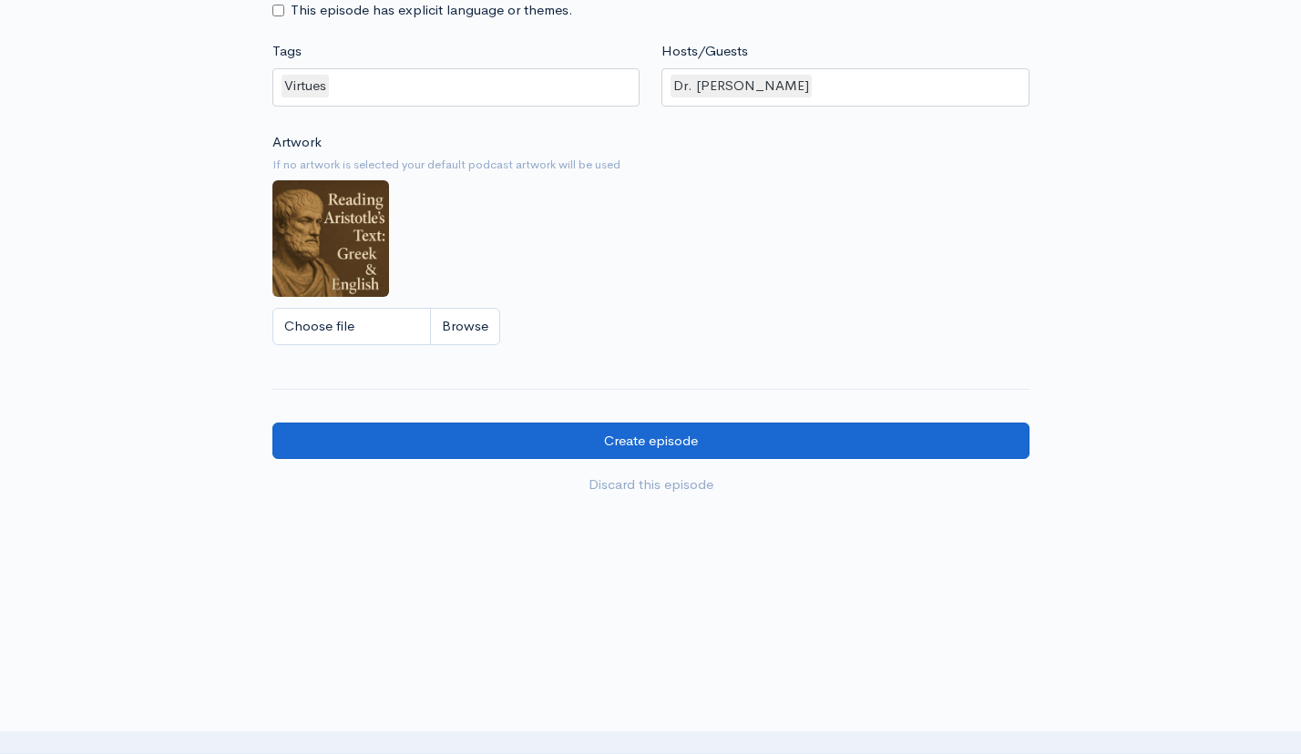
click at [617, 445] on input "Create episode" at bounding box center [650, 441] width 757 height 37
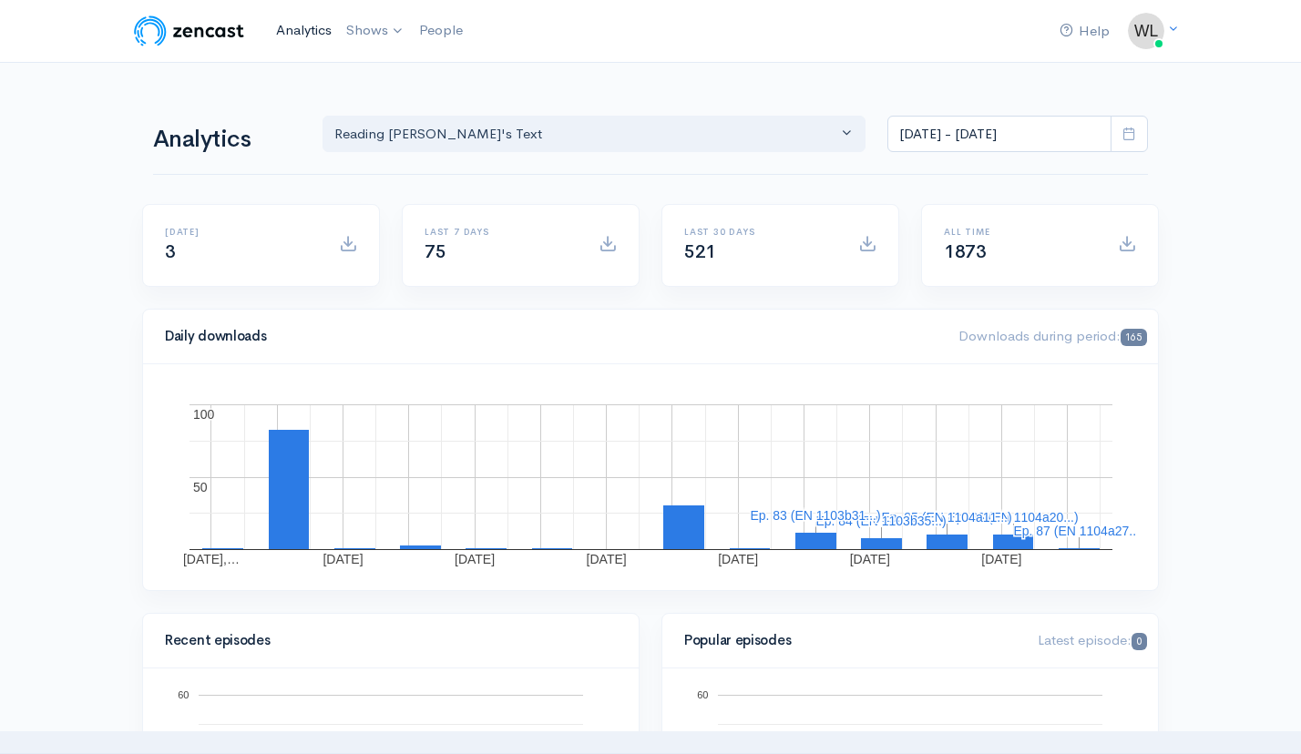
click at [308, 32] on link "Analytics" at bounding box center [304, 30] width 70 height 39
